Goal: Navigation & Orientation: Find specific page/section

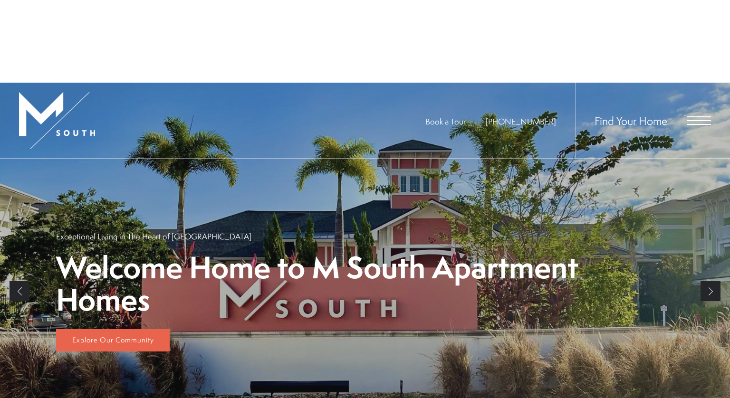
click at [686, 39] on div "Summer Savings at M South Apartments We're Offering Up To ONE MONTH FREE on Sel…" at bounding box center [365, 66] width 730 height 132
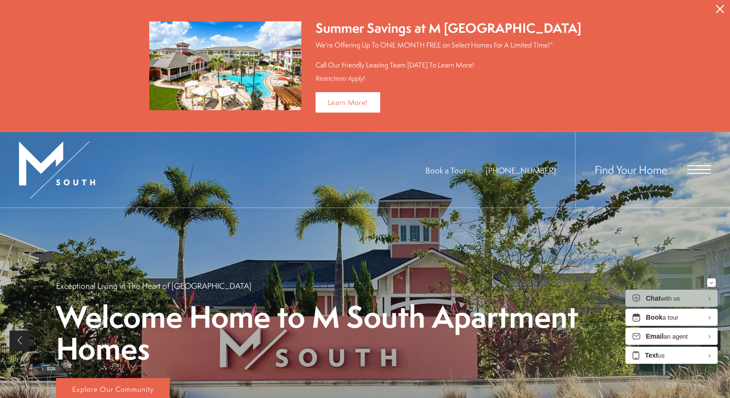
click at [696, 175] on div "Find Your Home" at bounding box center [643, 170] width 136 height 76
click at [694, 169] on span "Open Menu" at bounding box center [699, 169] width 24 height 9
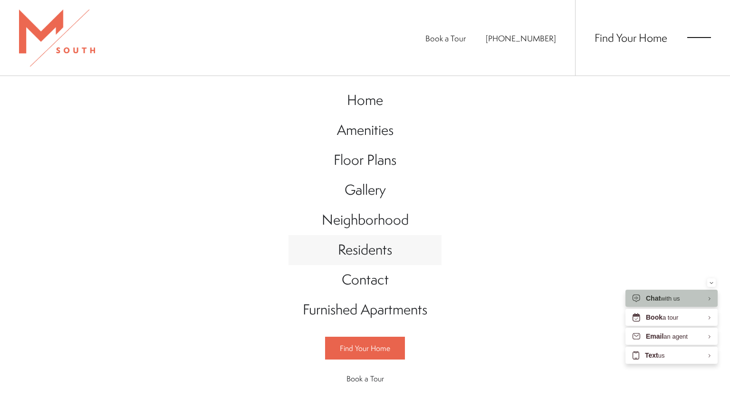
click at [348, 254] on span "Residents" at bounding box center [365, 249] width 54 height 19
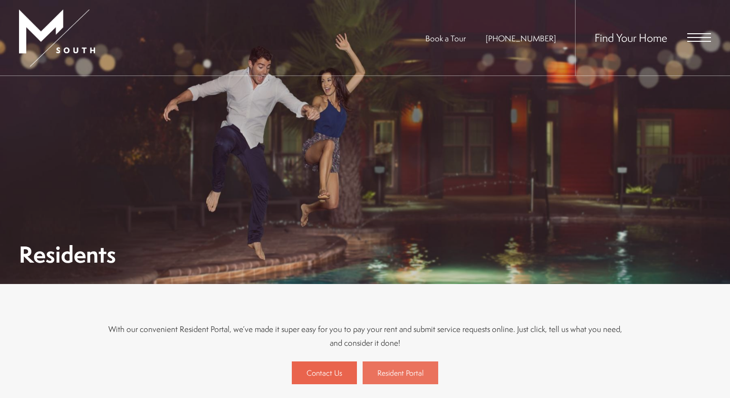
click at [404, 370] on span "Resident Portal" at bounding box center [400, 373] width 46 height 10
